Goal: Check status: Check status

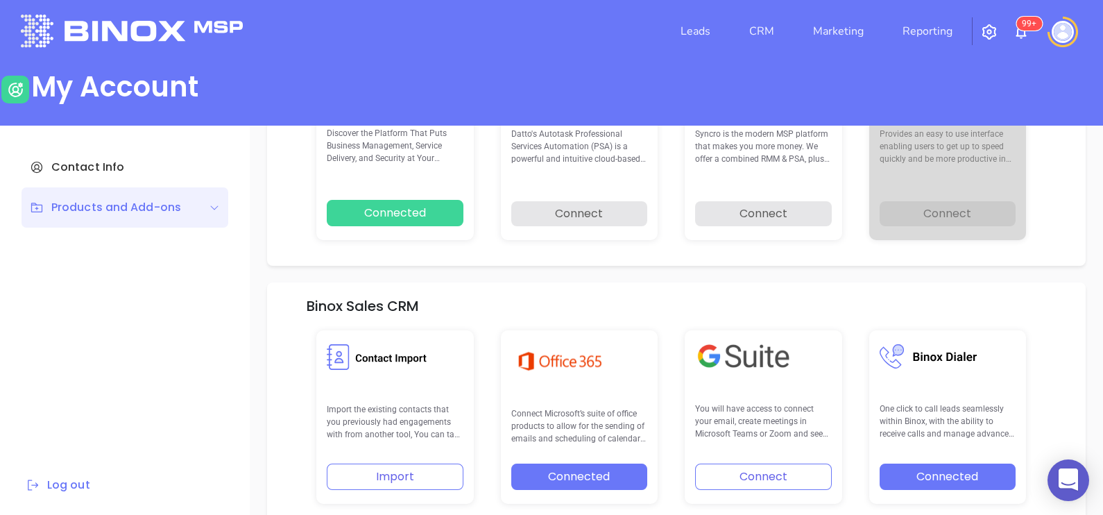
scroll to position [197, 0]
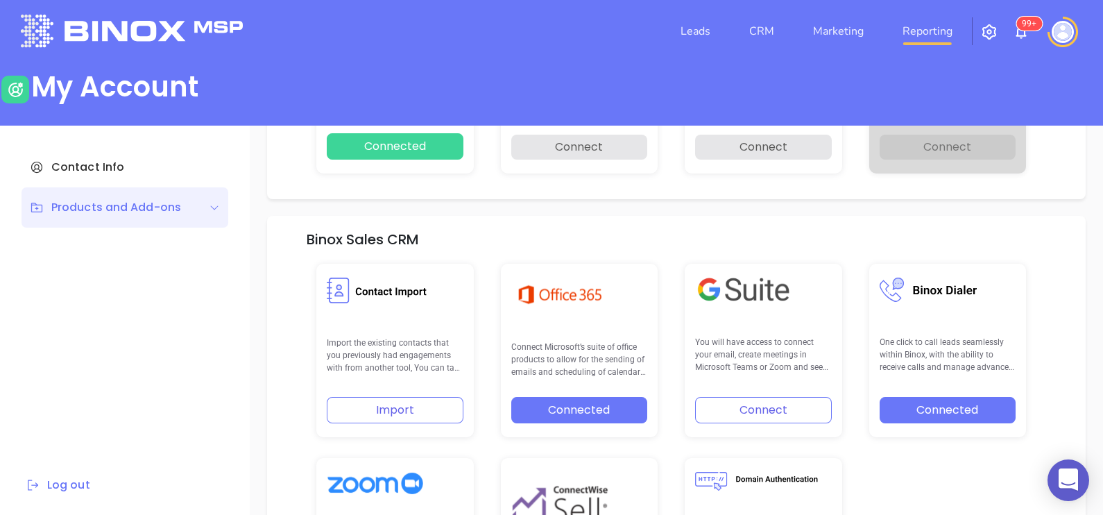
click at [908, 33] on link "Reporting" at bounding box center [927, 31] width 61 height 28
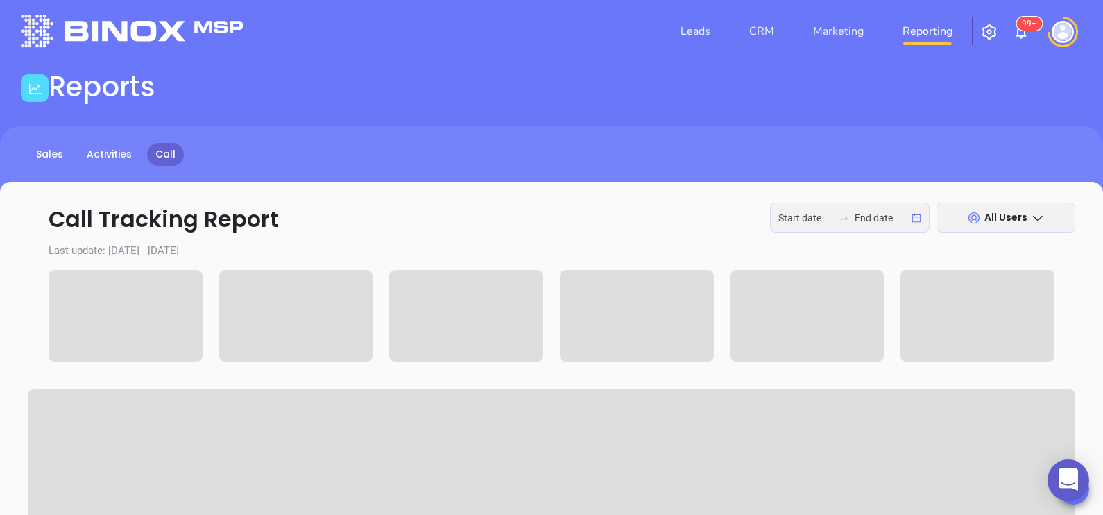
type input "2025-08-11"
click at [876, 220] on input "2025-08-11" at bounding box center [882, 217] width 54 height 15
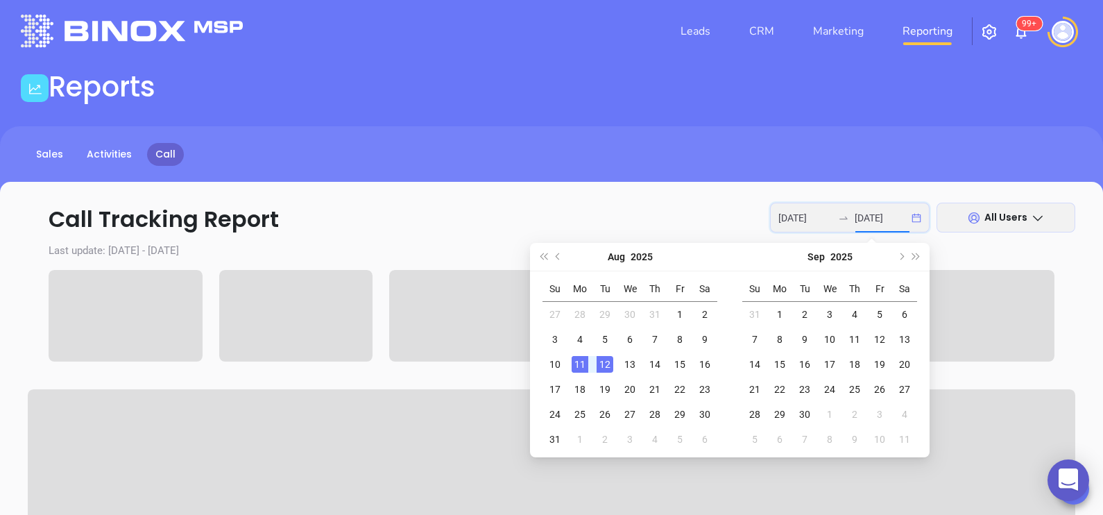
type input "2025-08-11"
click at [583, 364] on div "11" at bounding box center [580, 364] width 17 height 17
click at [579, 339] on div "4" at bounding box center [580, 339] width 17 height 17
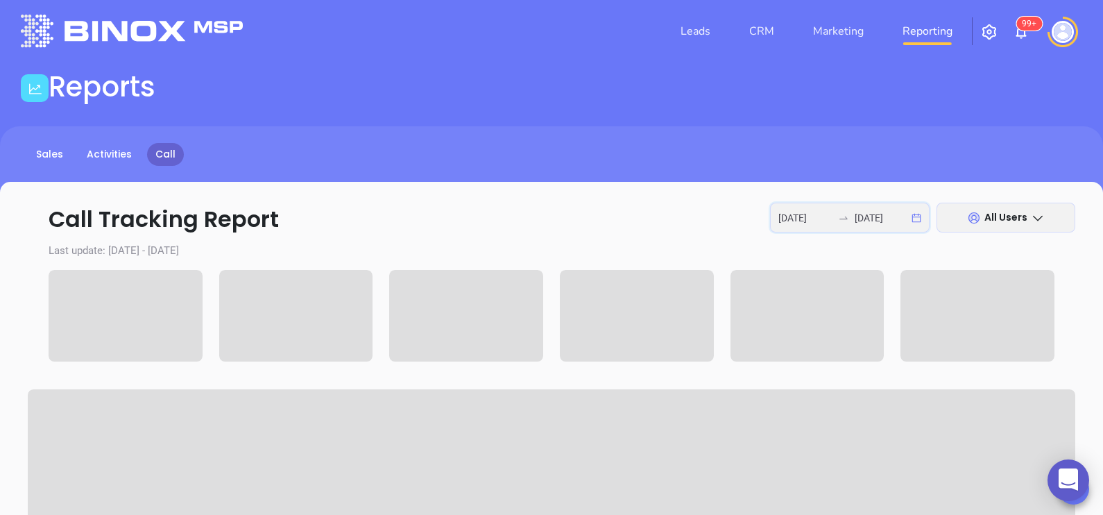
click at [822, 212] on input "2025-08-04" at bounding box center [805, 217] width 54 height 15
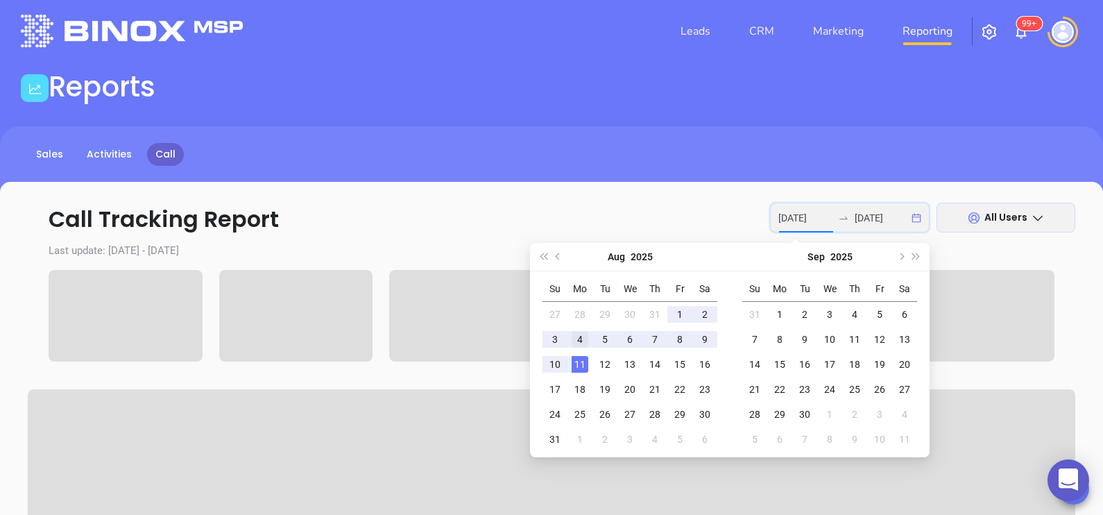
type input "2025-08-04"
click at [579, 340] on div "4" at bounding box center [580, 339] width 17 height 17
type input "2025-08-08"
click at [684, 340] on div "8" at bounding box center [680, 339] width 17 height 17
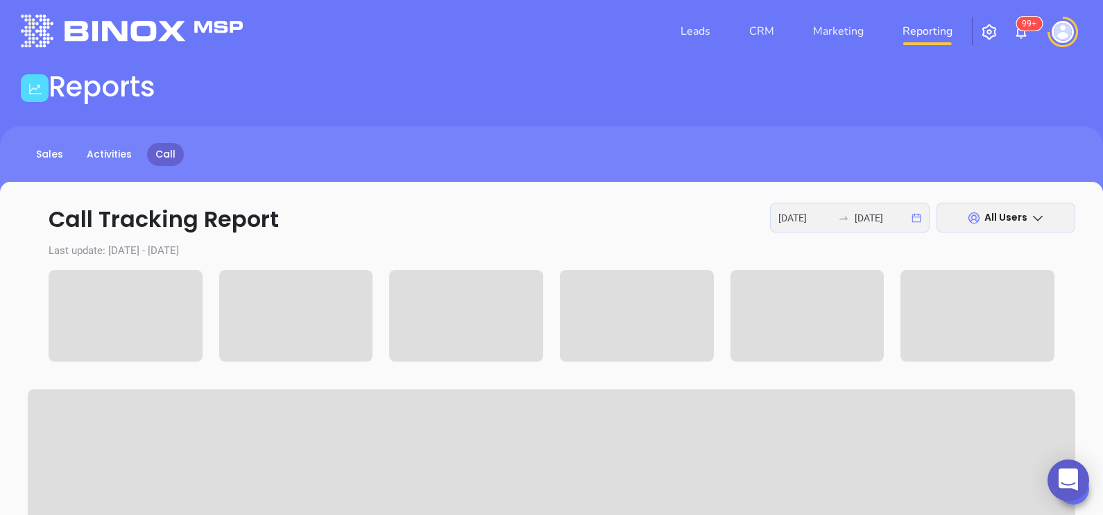
click at [1006, 212] on span "All Users" at bounding box center [1005, 217] width 43 height 14
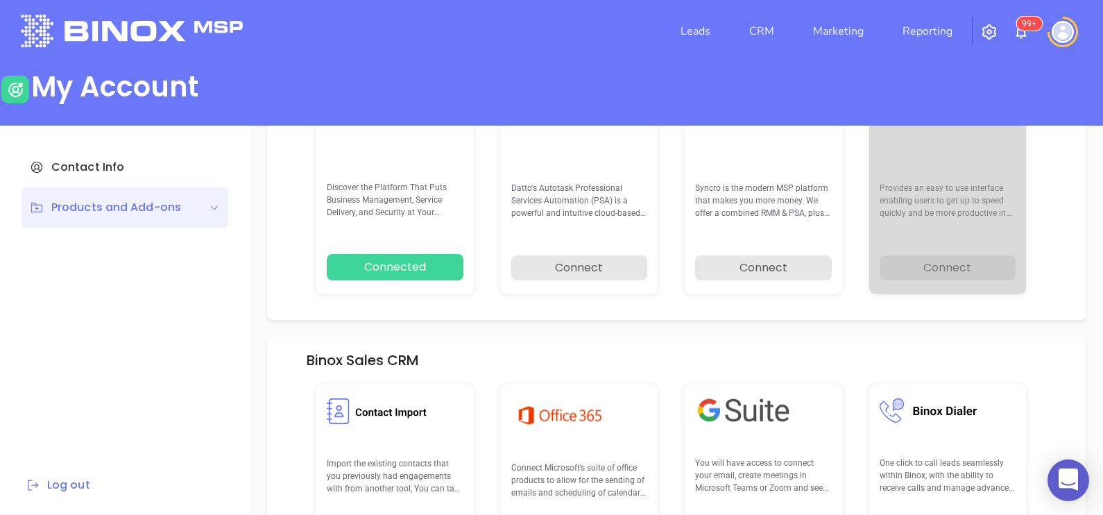
scroll to position [287, 0]
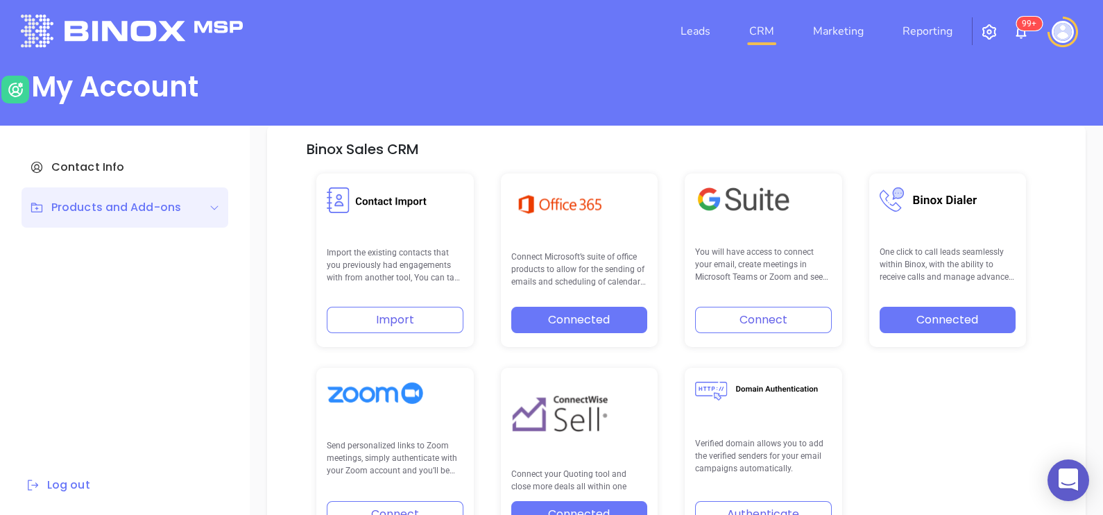
click at [758, 34] on link "CRM" at bounding box center [762, 31] width 36 height 28
